Goal: Task Accomplishment & Management: Use online tool/utility

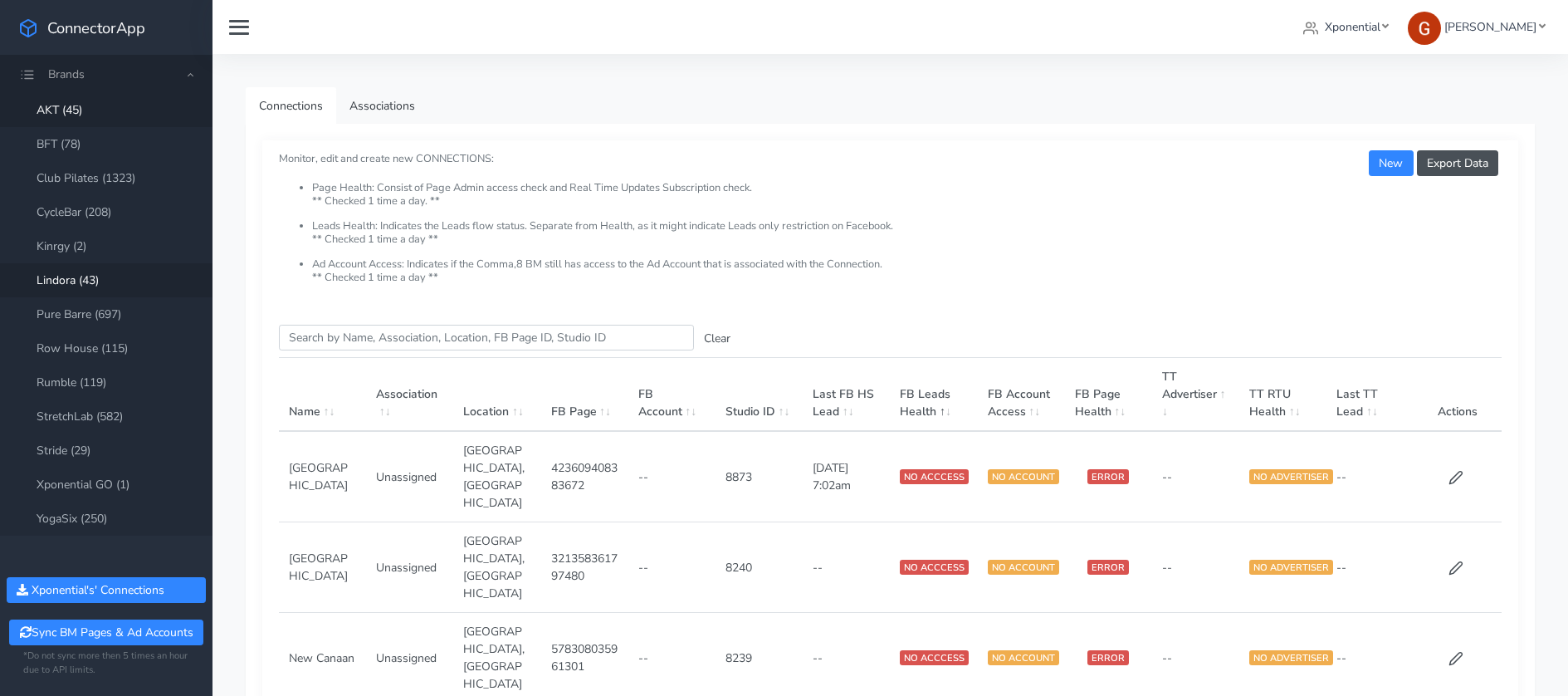
click at [83, 274] on link "Lindora (43)" at bounding box center [106, 280] width 212 height 34
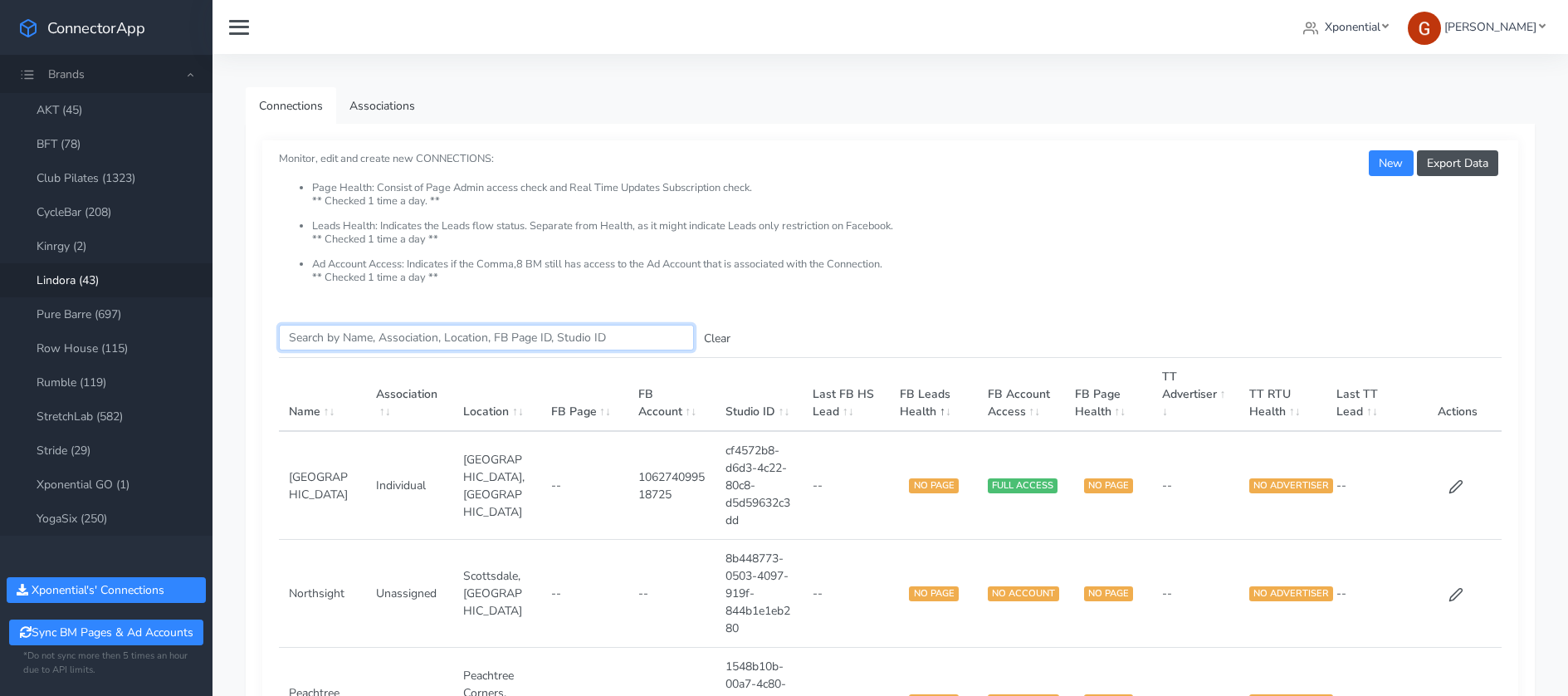
click at [396, 334] on input "Search this table" at bounding box center [486, 337] width 415 height 25
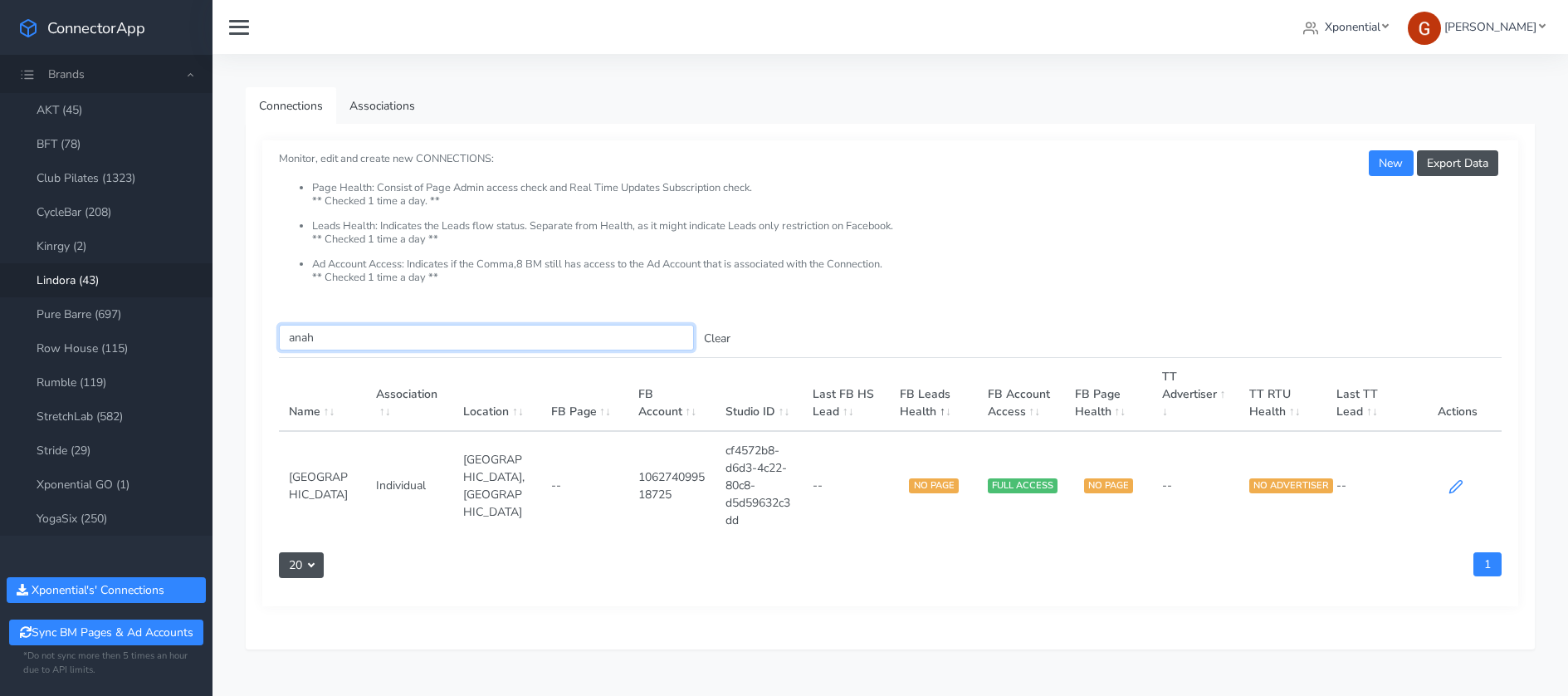
type input "anah"
click at [1457, 484] on icon at bounding box center [1456, 485] width 12 height 12
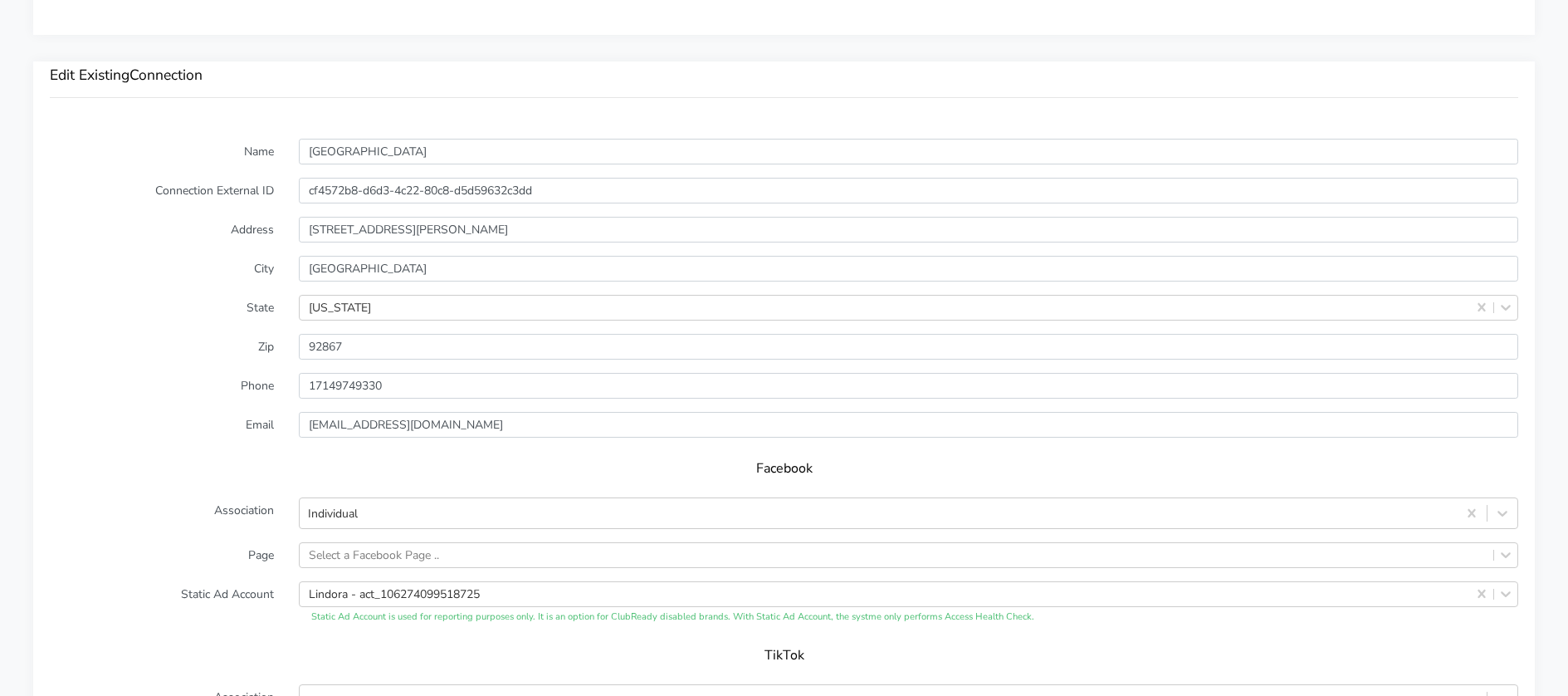
scroll to position [1188, 0]
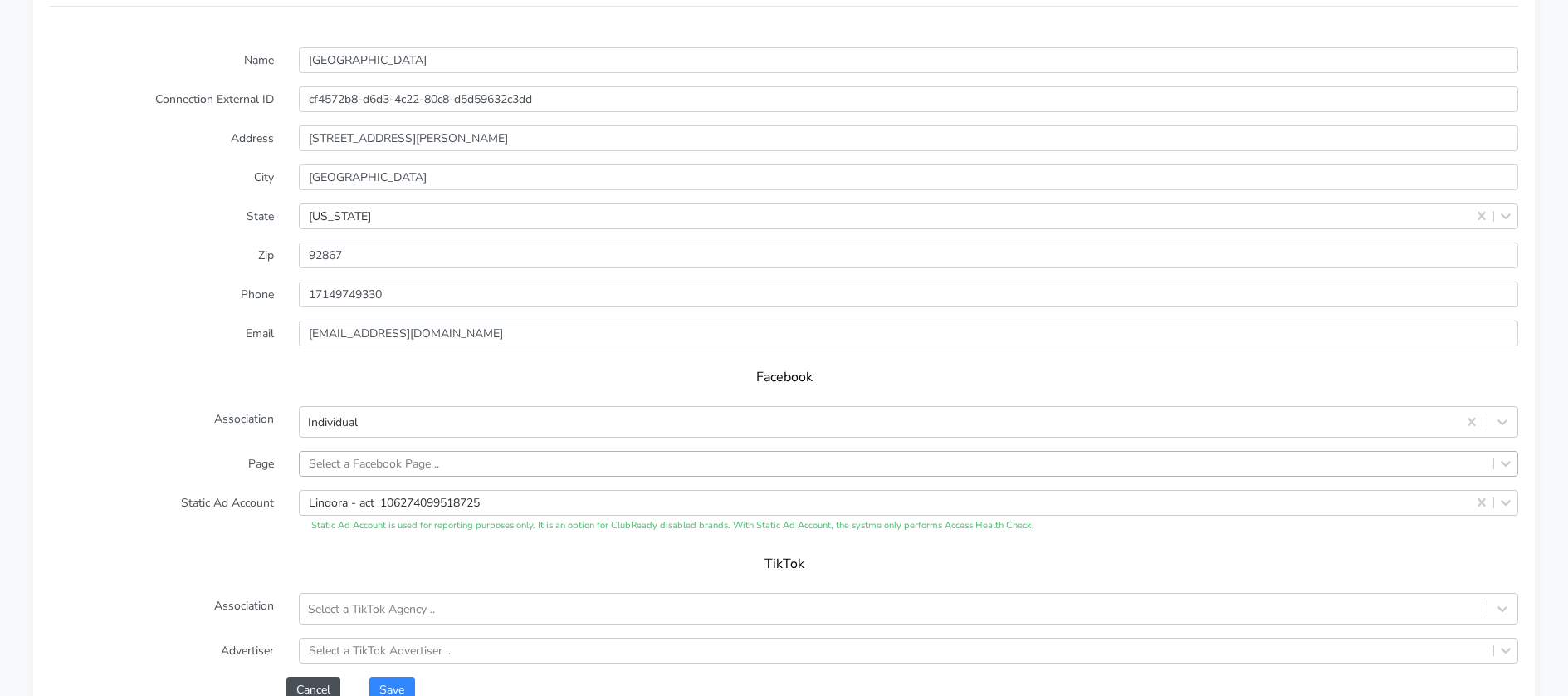
click at [371, 456] on div "Select a Facebook Page .." at bounding box center [909, 464] width 1220 height 25
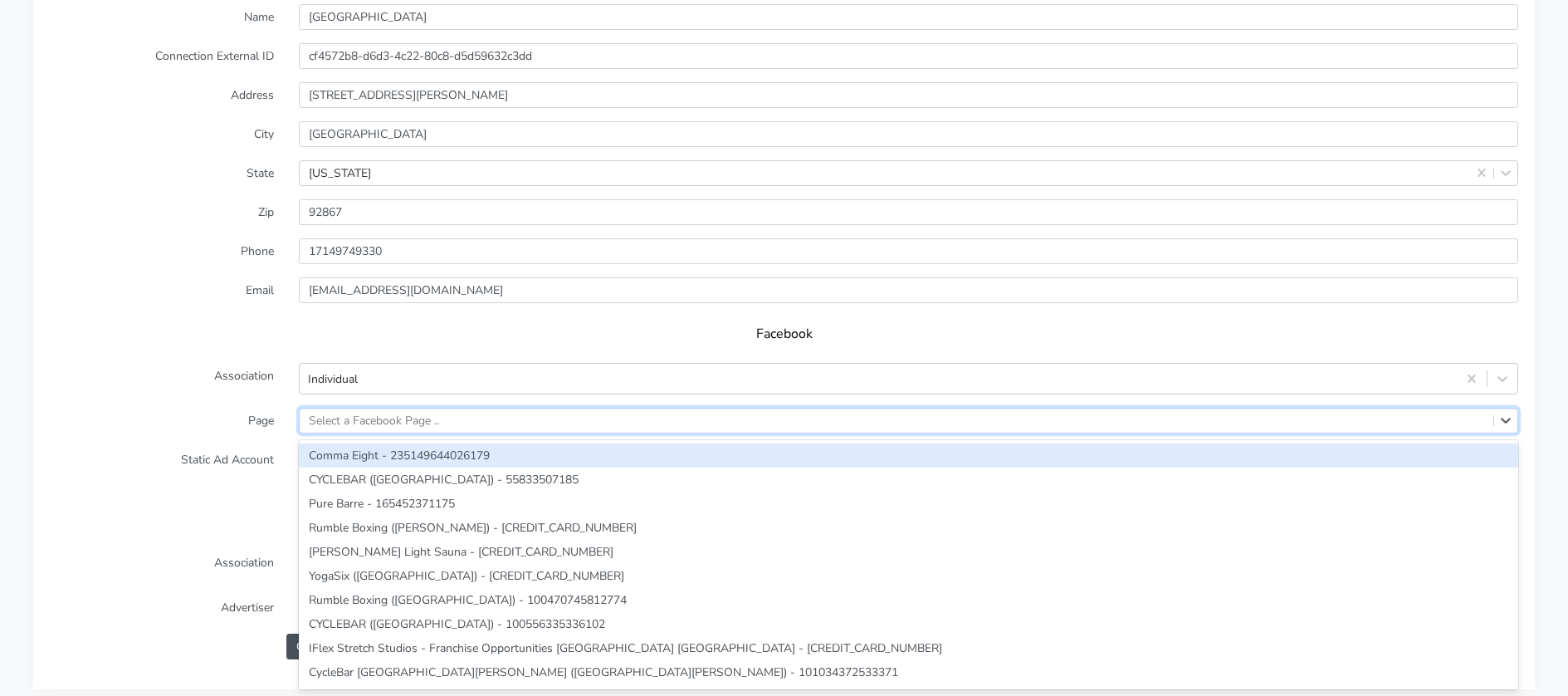
paste input "1124133031097447"
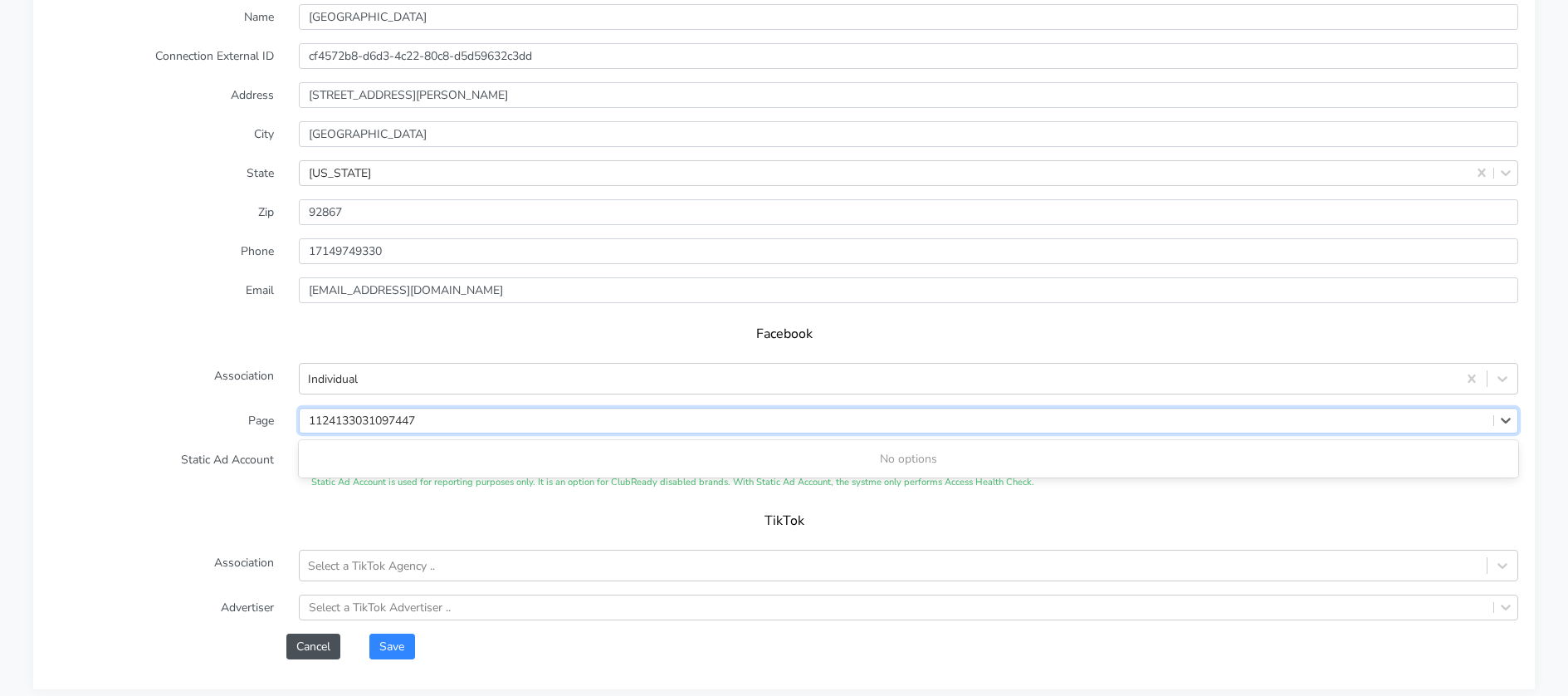
type input "1124133031097447"
click at [247, 444] on form "Name Anaheim Hills Connection External ID cf4572b8-d6d3-4c22-80c8-d5d59632c3dd …" at bounding box center [784, 331] width 1469 height 655
click at [330, 644] on button "Cancel" at bounding box center [312, 646] width 54 height 25
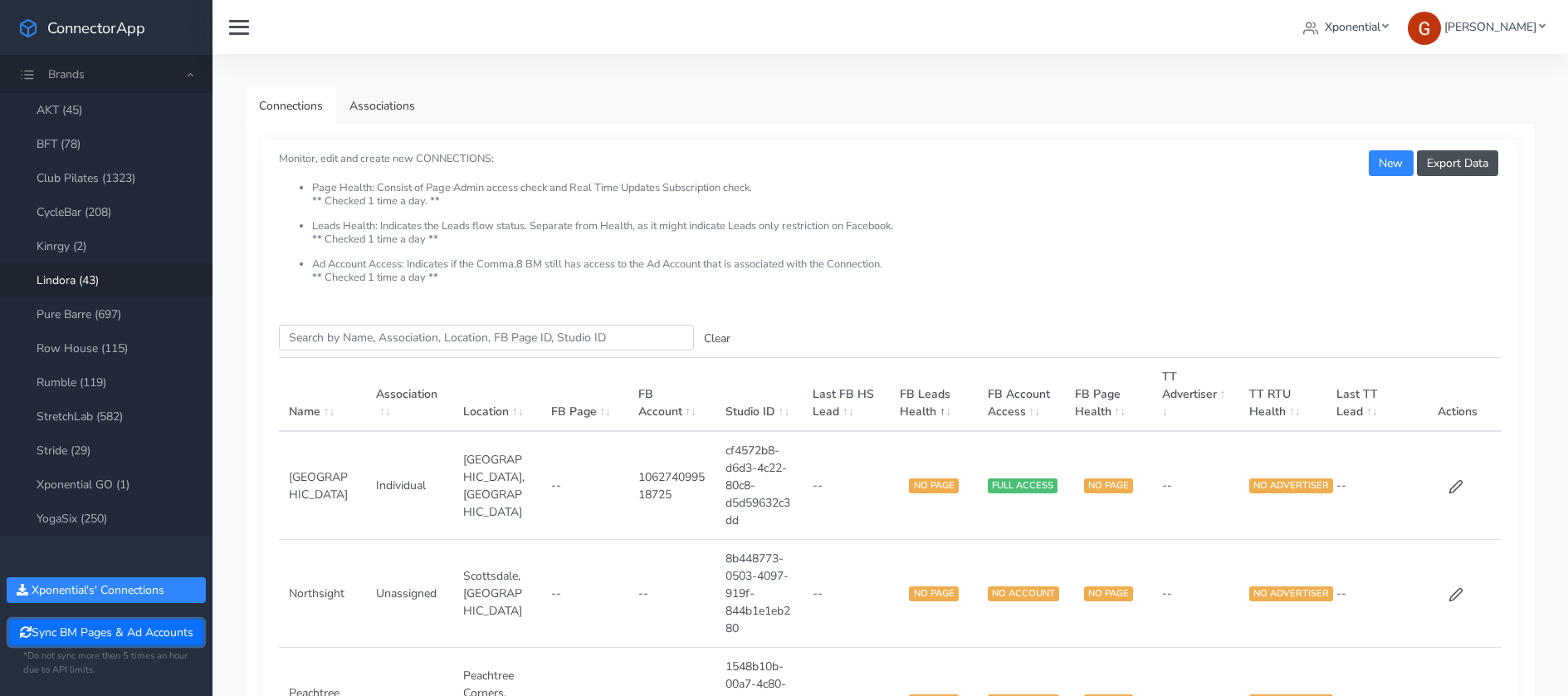
click at [87, 627] on button "Sync BM Pages & Ad Accounts" at bounding box center [106, 632] width 194 height 25
click at [551, 342] on input "Search this table" at bounding box center [486, 337] width 415 height 25
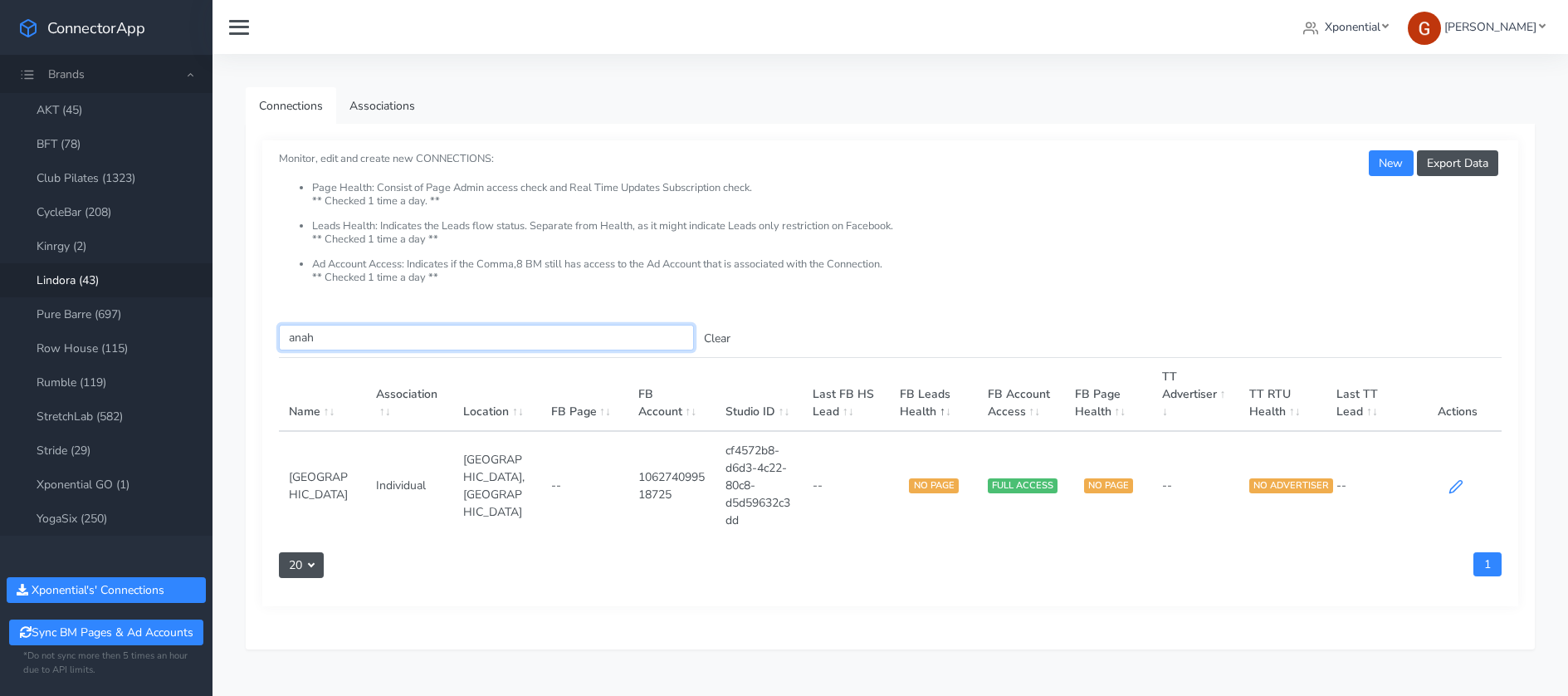
type input "anah"
click at [1462, 483] on icon at bounding box center [1456, 485] width 12 height 12
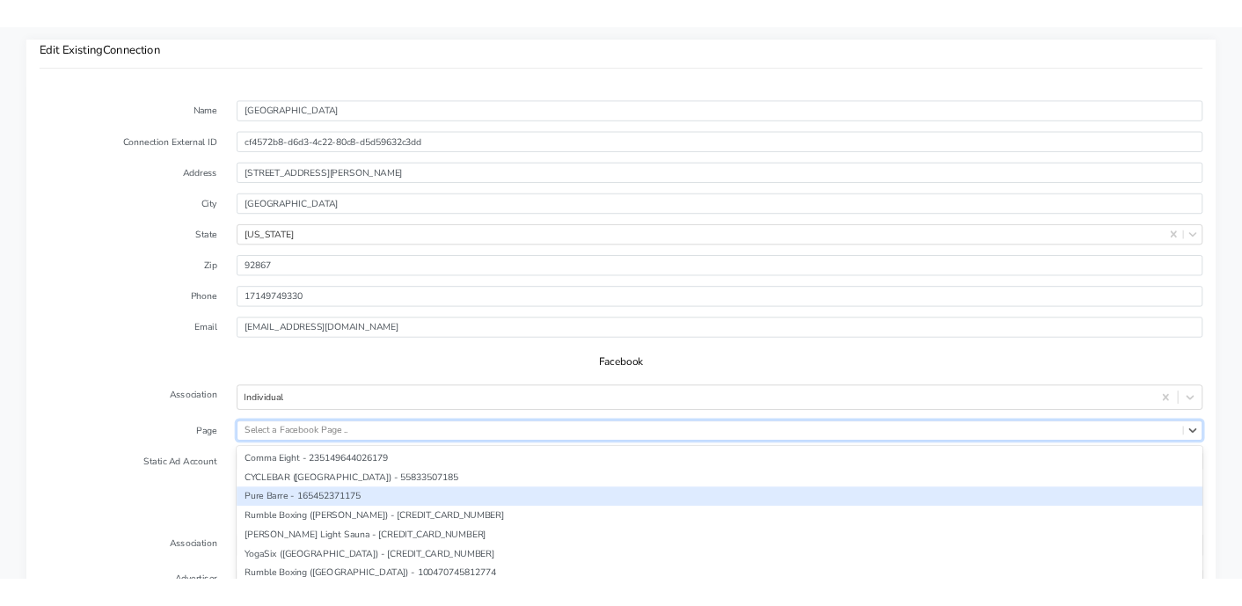
scroll to position [1303, 0]
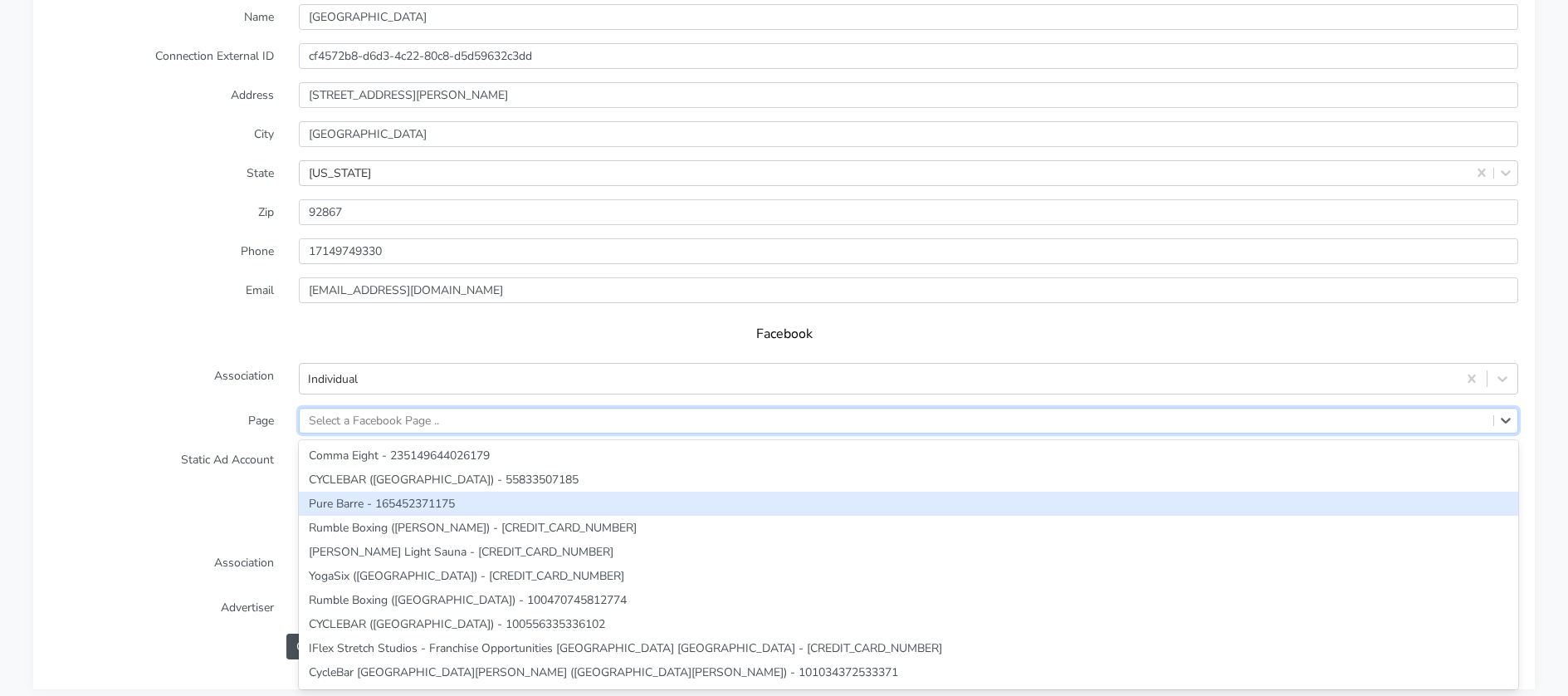
click at [398, 433] on div "option Pure Barre - 165452371175 focused, 3 of 216. 216 results available. Use …" at bounding box center [909, 420] width 1220 height 25
paste input "1124133031097447"
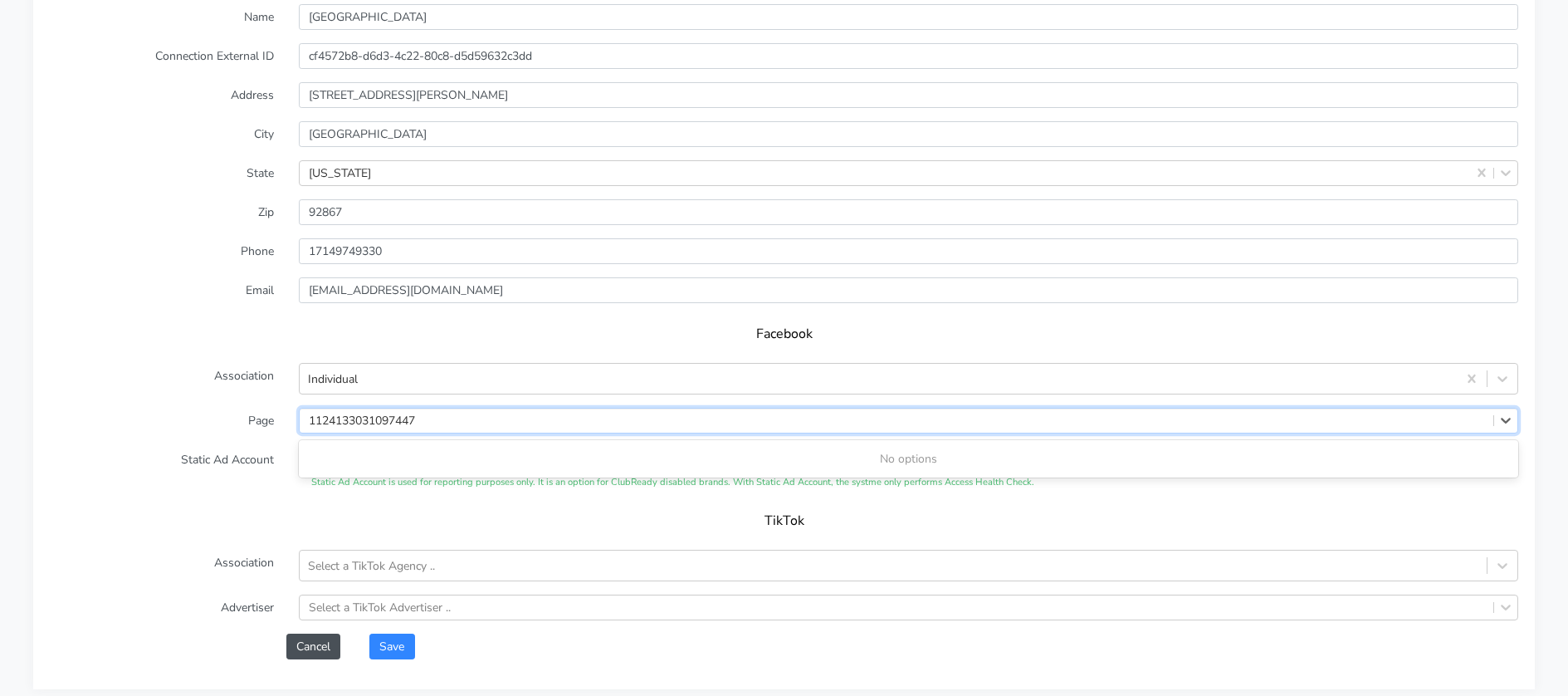
type input "1124133031097447"
click at [235, 453] on label "Static Ad Account" at bounding box center [162, 468] width 249 height 43
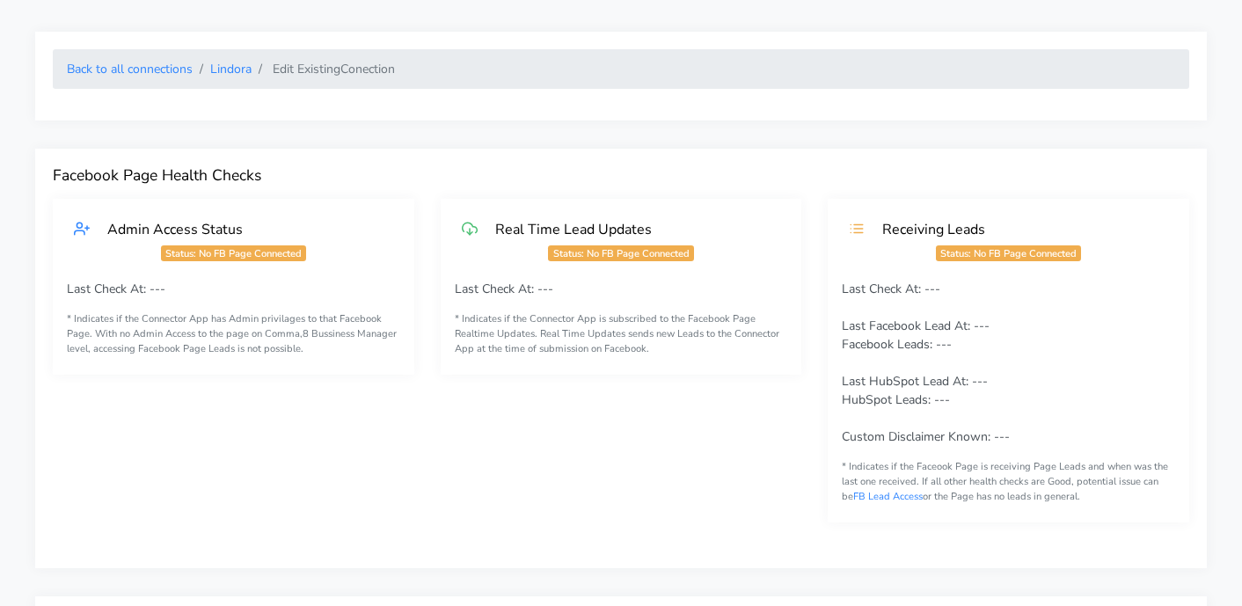
scroll to position [0, 0]
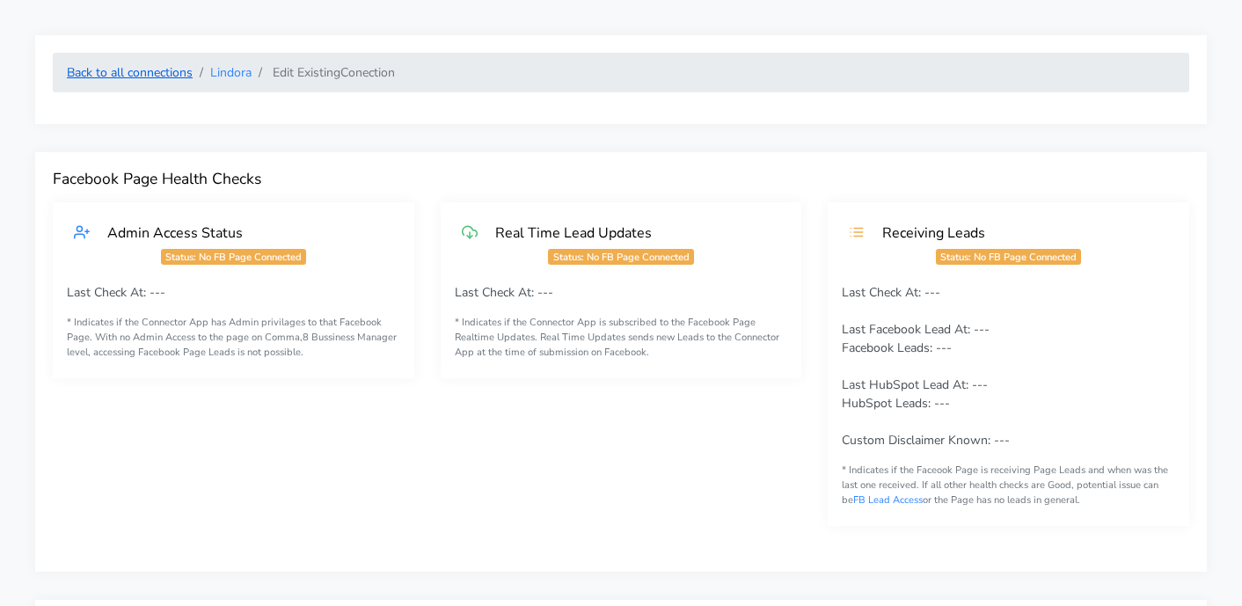
click at [177, 77] on link "Back to all connections" at bounding box center [130, 72] width 126 height 17
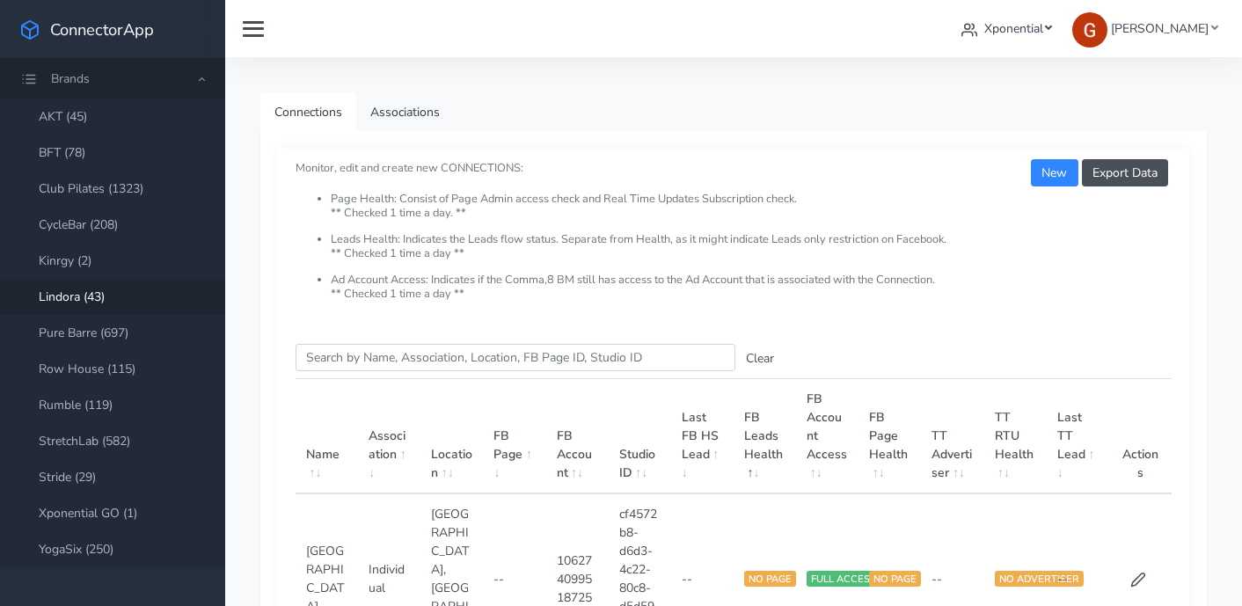
click at [995, 18] on link "Xponential" at bounding box center [1006, 28] width 105 height 33
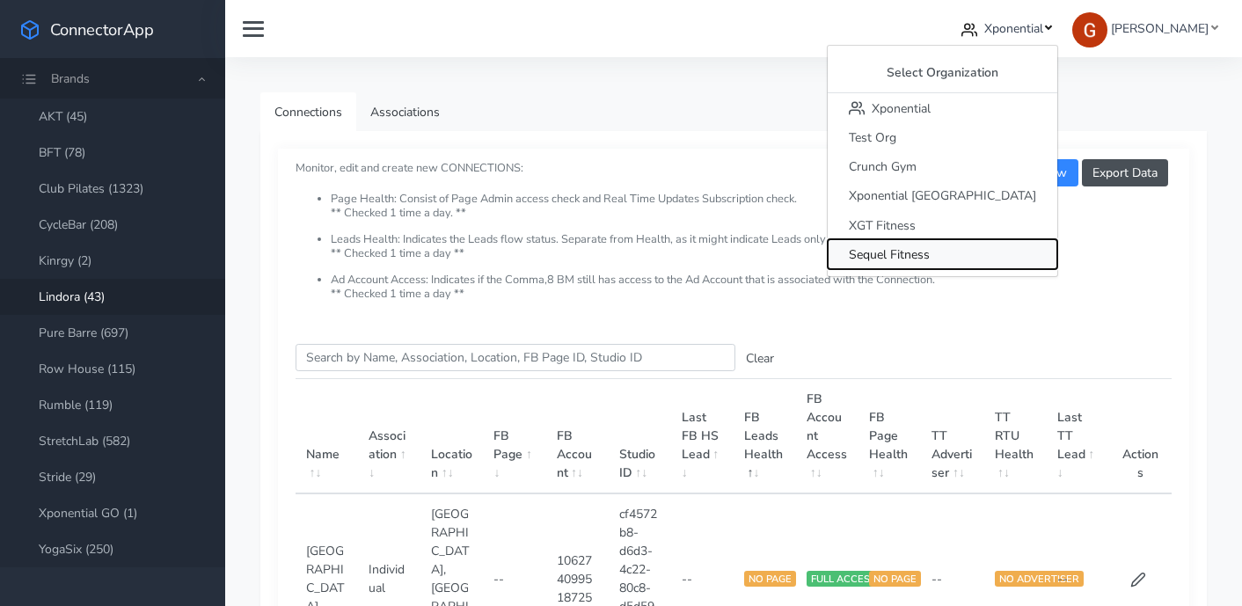
click at [930, 258] on span "Sequel Fitness" at bounding box center [889, 254] width 81 height 17
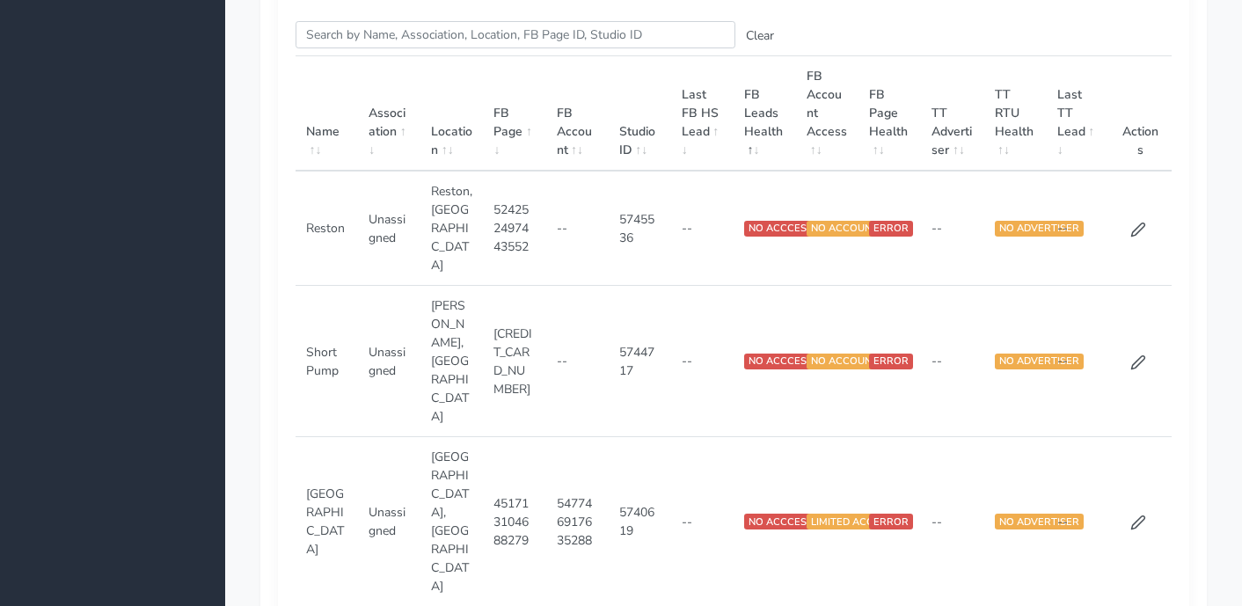
scroll to position [368, 0]
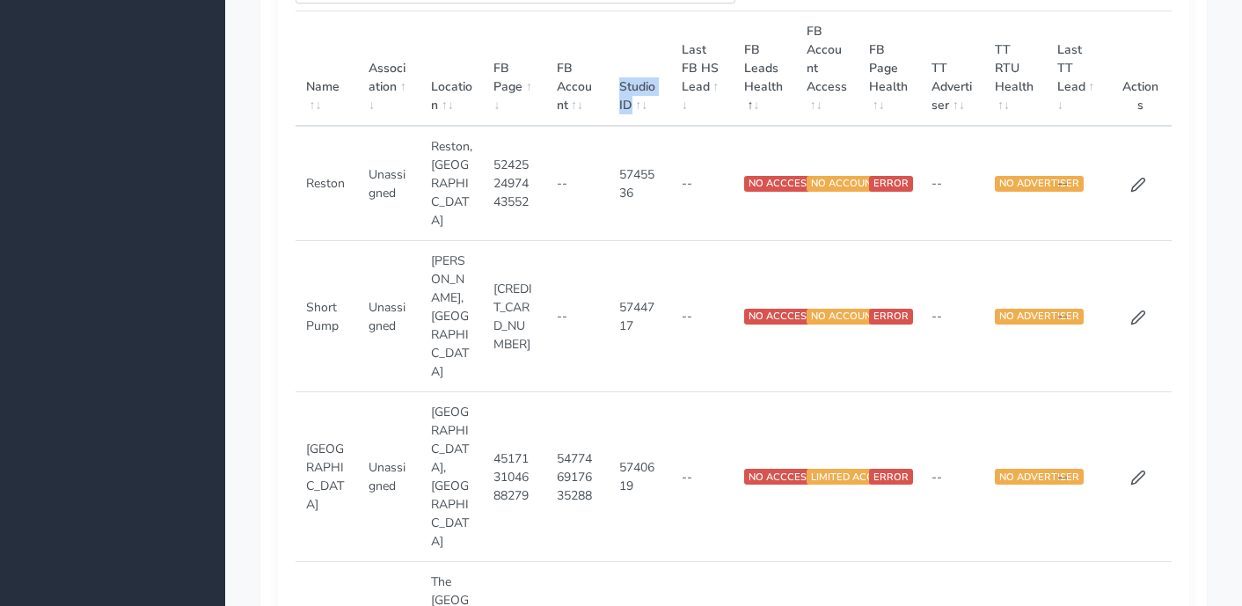
drag, startPoint x: 627, startPoint y: 107, endPoint x: 622, endPoint y: 88, distance: 20.1
click at [622, 88] on th "Studio ID" at bounding box center [640, 68] width 62 height 115
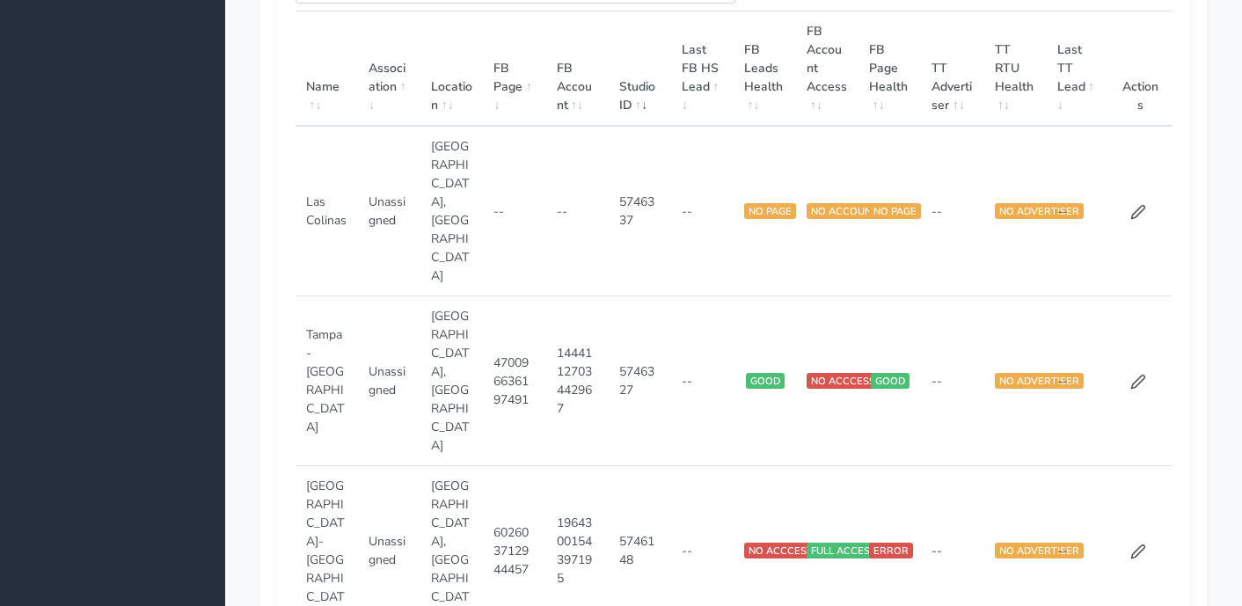
click at [632, 51] on th "Studio ID" at bounding box center [640, 68] width 62 height 115
